Goal: Navigation & Orientation: Understand site structure

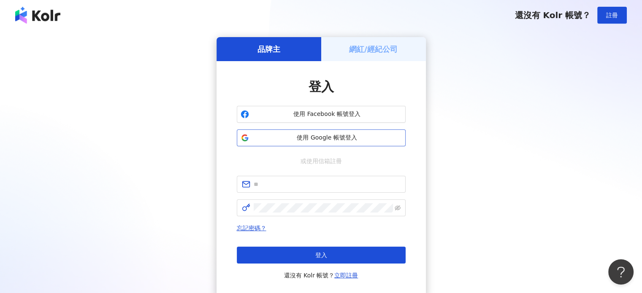
click at [348, 138] on span "使用 Google 帳號登入" at bounding box center [326, 138] width 149 height 8
drag, startPoint x: 597, startPoint y: 174, endPoint x: 499, endPoint y: 156, distance: 100.4
click at [597, 174] on div "品牌主 網紅/經紀公司 登入 使用 Facebook 帳號登入 使用 Google 帳號登入 或使用信箱註冊 忘記密碼？ 登入 還沒有 Kolr 帳號？ 立即…" at bounding box center [321, 167] width 622 height 260
drag, startPoint x: 337, startPoint y: 119, endPoint x: 337, endPoint y: 147, distance: 27.4
click at [337, 147] on div "登入 使用 Facebook 帳號登入 使用 Google 帳號登入 或使用信箱註冊 忘記密碼？ 登入 還沒有 Kolr 帳號？ 立即註冊" at bounding box center [321, 179] width 169 height 203
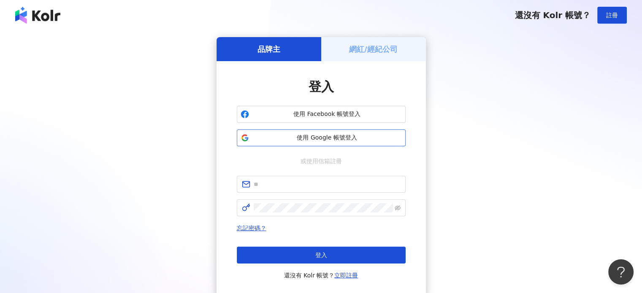
click at [342, 139] on span "使用 Google 帳號登入" at bounding box center [326, 138] width 149 height 8
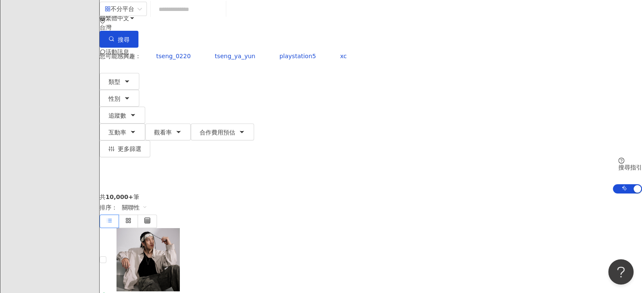
scroll to position [42, 0]
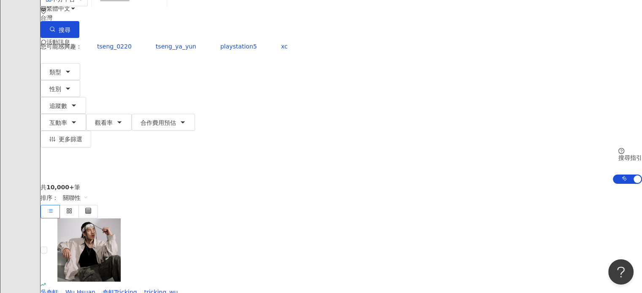
click at [52, 72] on span "奧" at bounding box center [49, 76] width 6 height 9
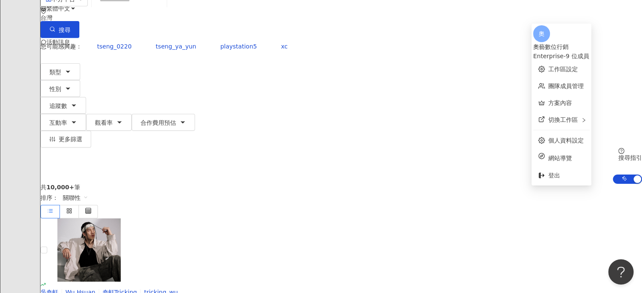
click at [52, 72] on span "奧" at bounding box center [49, 76] width 6 height 9
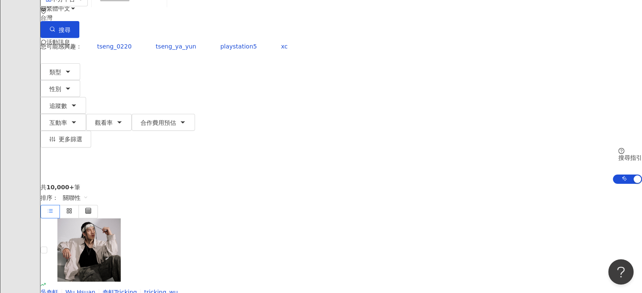
click at [52, 72] on span "奧" at bounding box center [49, 76] width 6 height 9
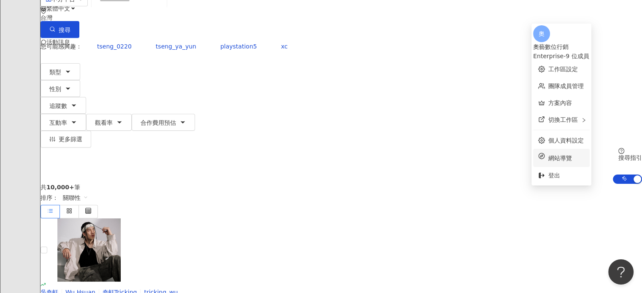
click at [548, 154] on span "網站導覽" at bounding box center [566, 158] width 36 height 9
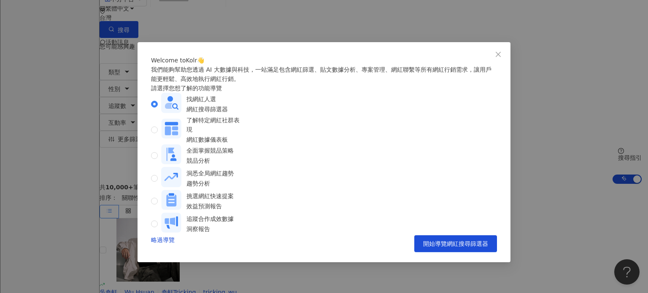
click at [541, 252] on div "Welcome to Kolr 👋 我們能夠幫助您透過 AI 大數據與科技，一站滿足包含網紅篩選、貼文數據分析、專案管理、網紅聯繫等所有網紅行銷需求，讓用戶能…" at bounding box center [324, 146] width 648 height 293
